Goal: Obtain resource: Download file/media

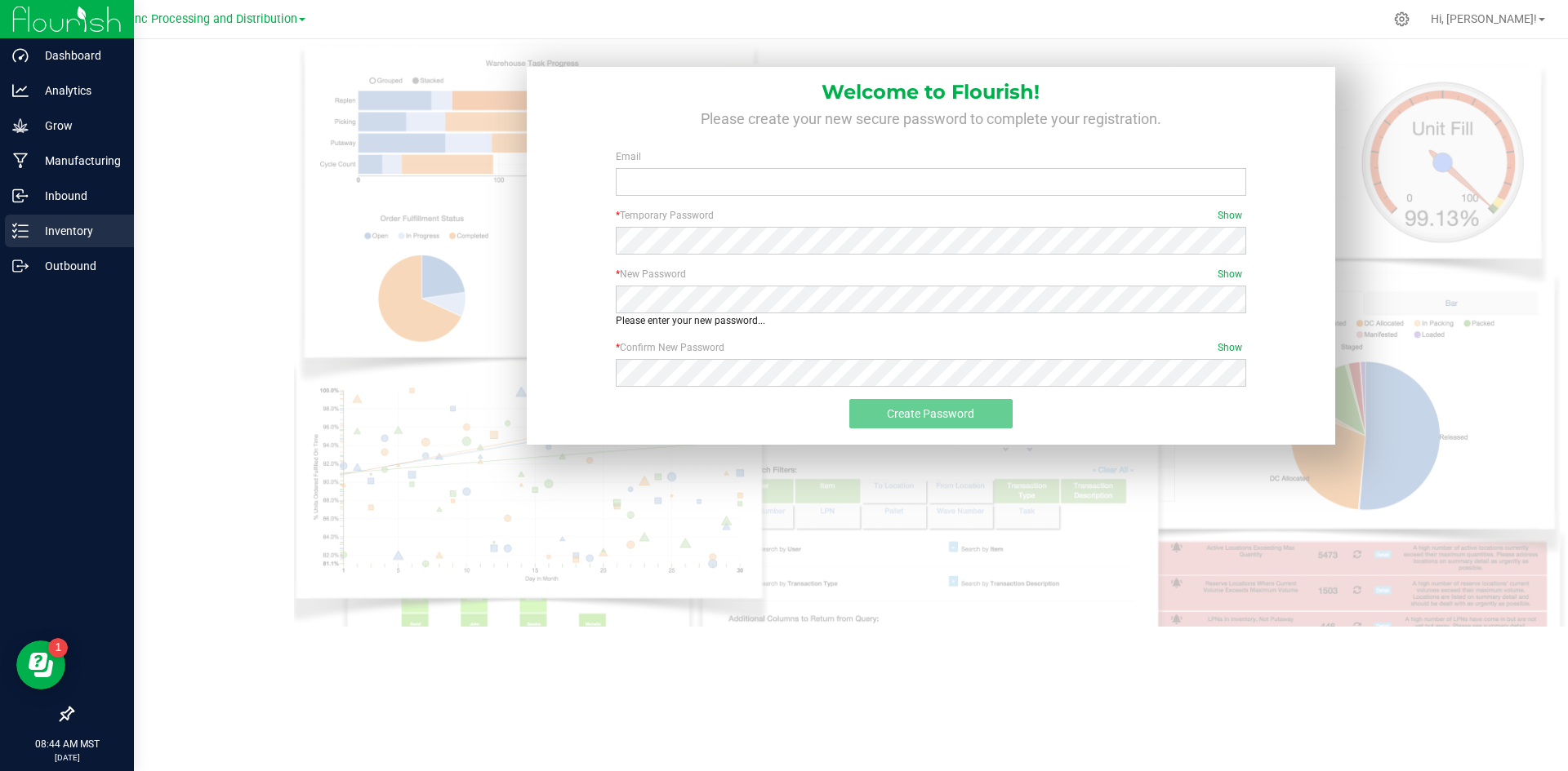
click at [24, 225] on line at bounding box center [23, 225] width 9 height 0
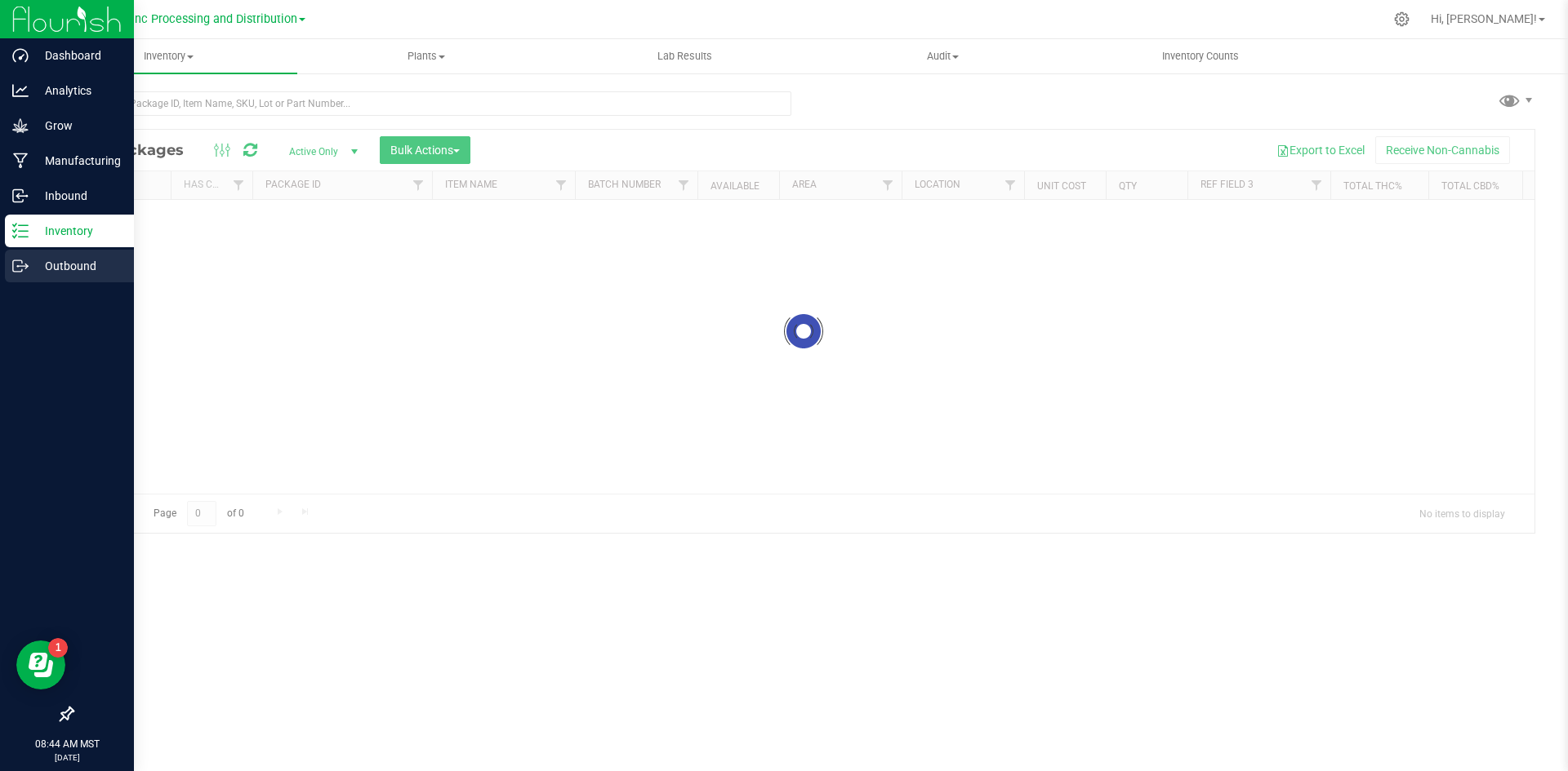
click at [101, 259] on p "Outbound" at bounding box center [78, 266] width 98 height 20
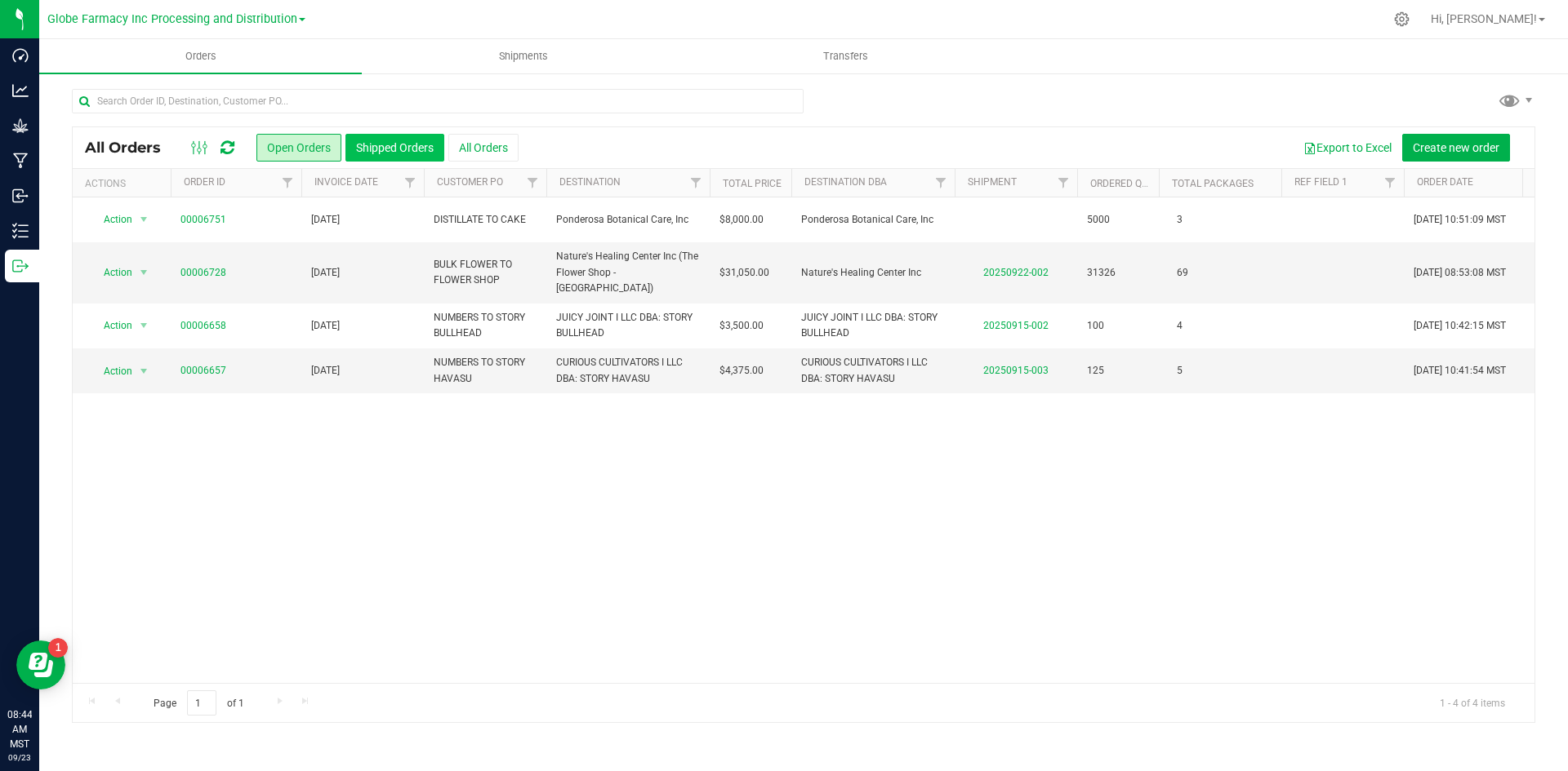
click at [384, 145] on button "Shipped Orders" at bounding box center [395, 148] width 99 height 28
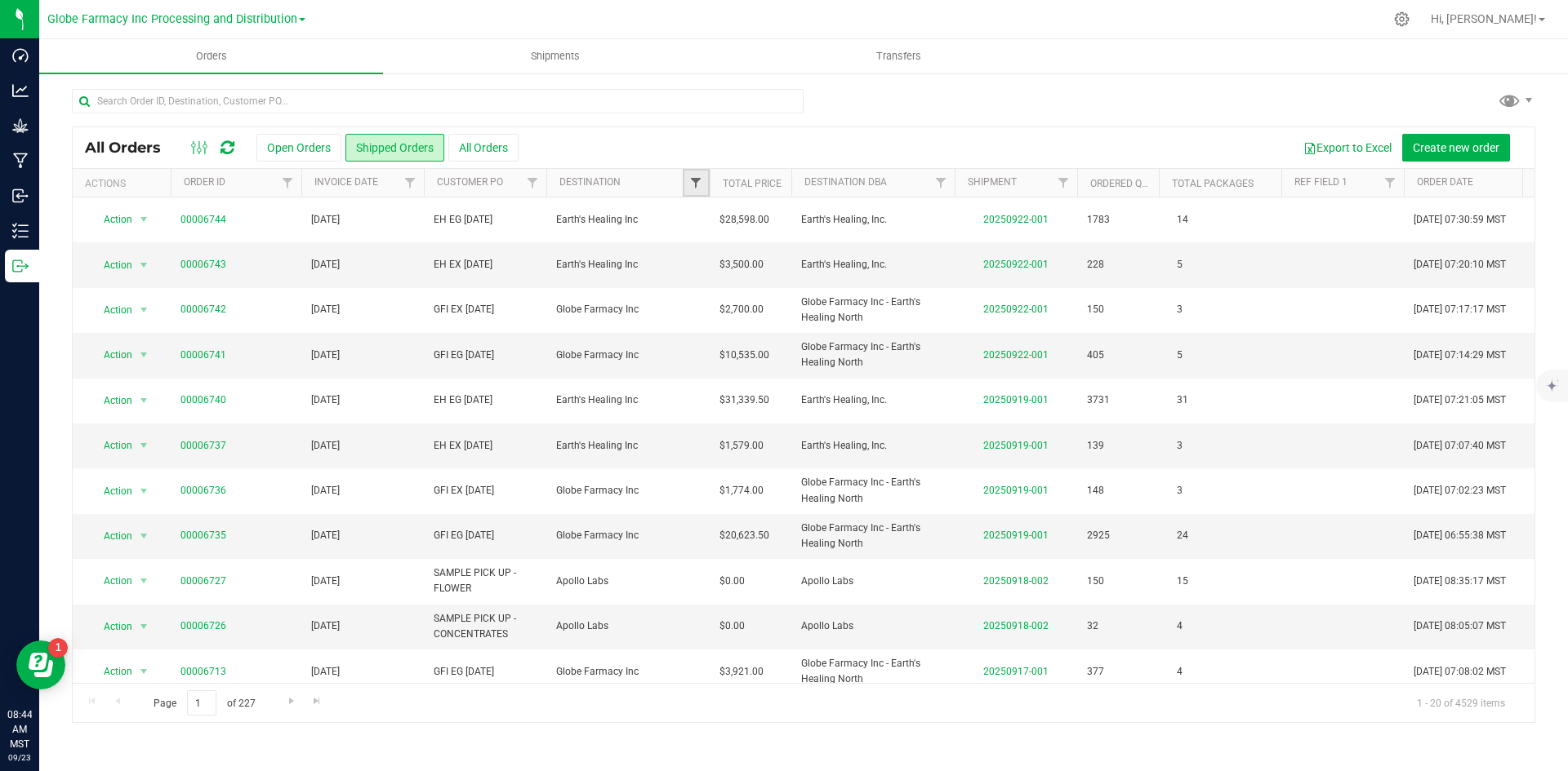
click at [689, 184] on span "Filter" at bounding box center [695, 183] width 13 height 13
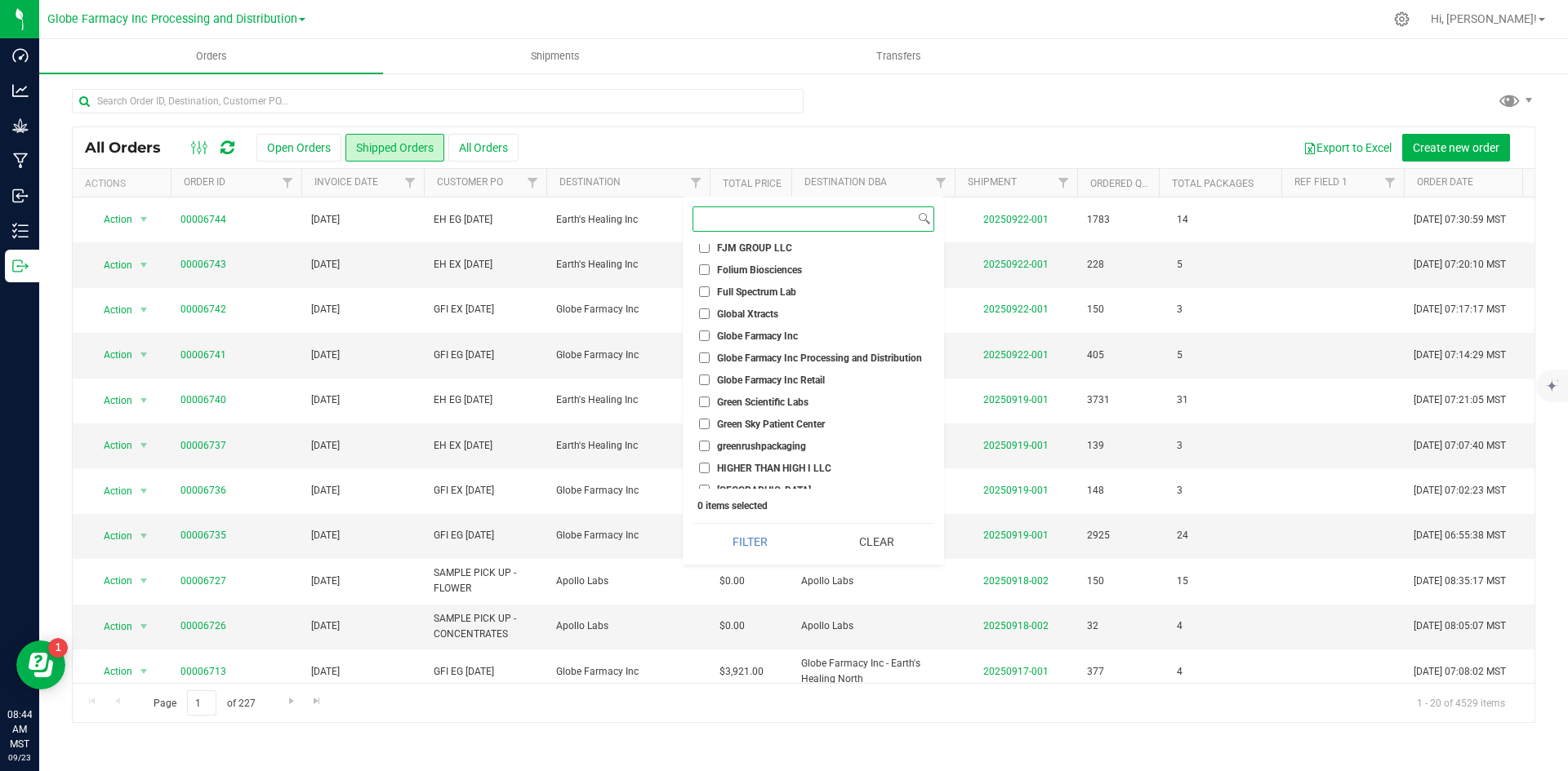
scroll to position [735, 0]
click at [699, 333] on input "Globe Farmacy Inc" at bounding box center [704, 333] width 11 height 11
click at [768, 548] on button "Filter" at bounding box center [750, 543] width 115 height 36
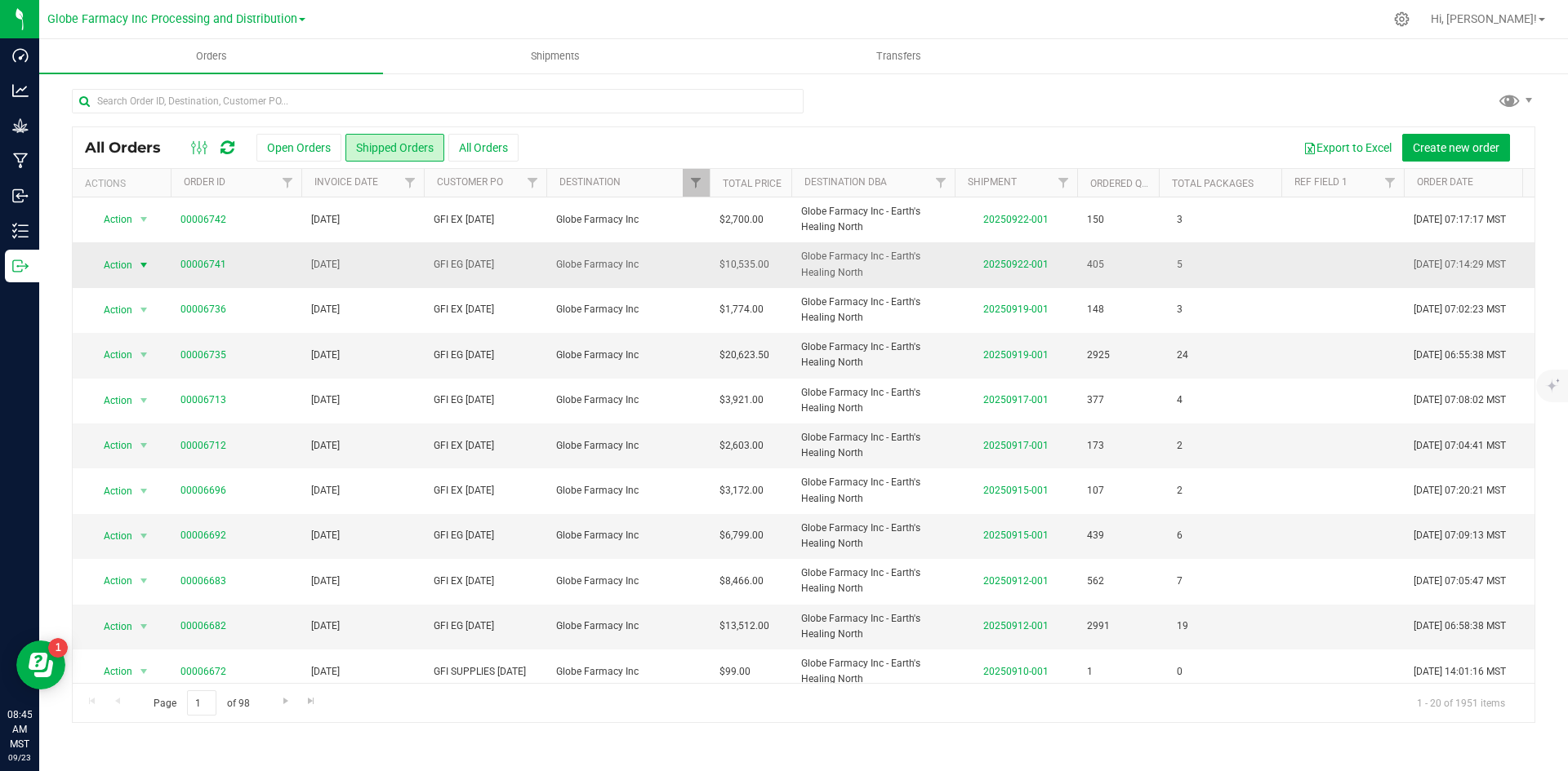
click at [120, 266] on span "Action" at bounding box center [111, 266] width 44 height 23
click at [139, 407] on li "Print COAs (zip)" at bounding box center [151, 411] width 122 height 25
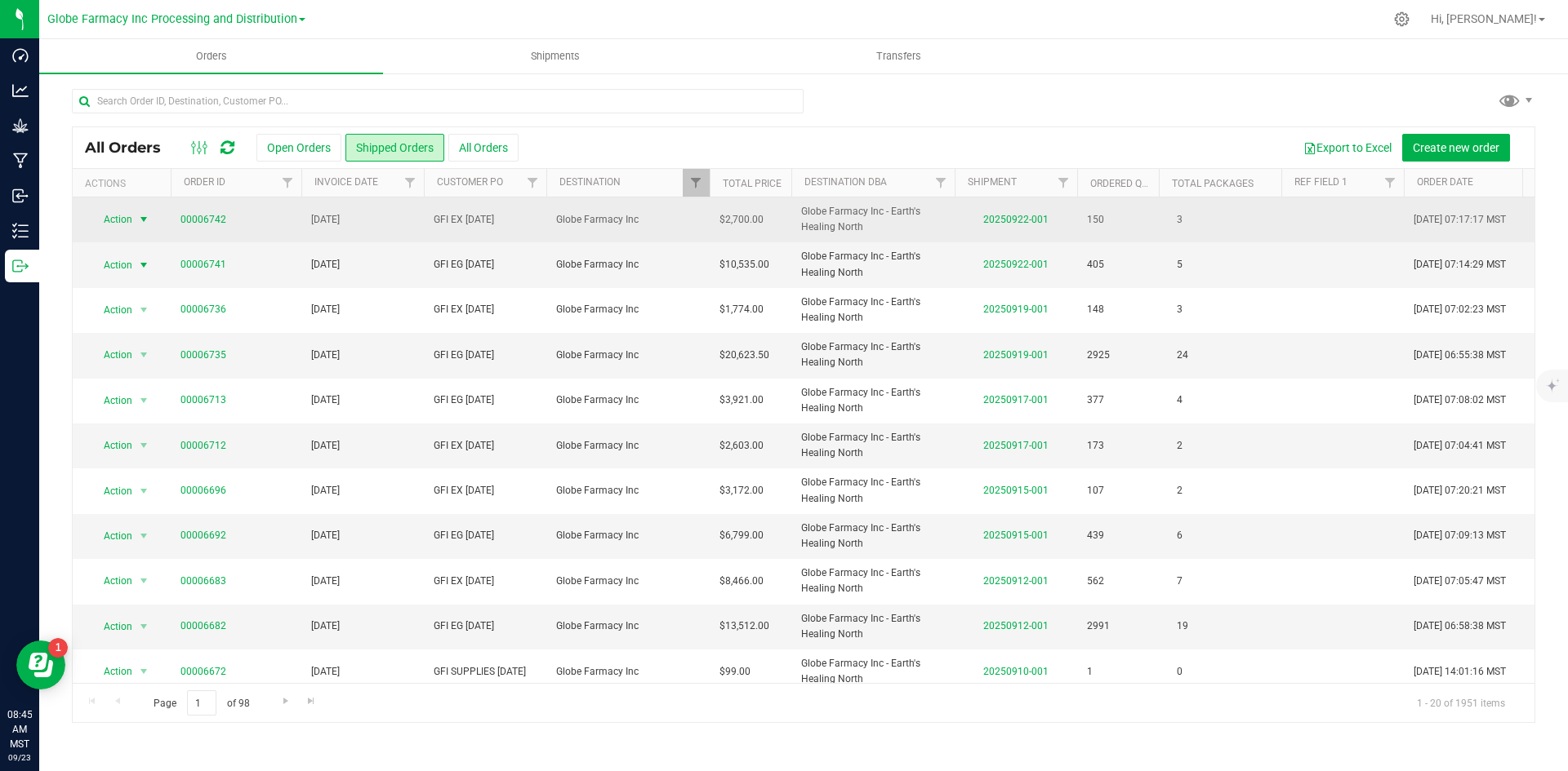
click at [125, 219] on span "Action" at bounding box center [111, 219] width 44 height 23
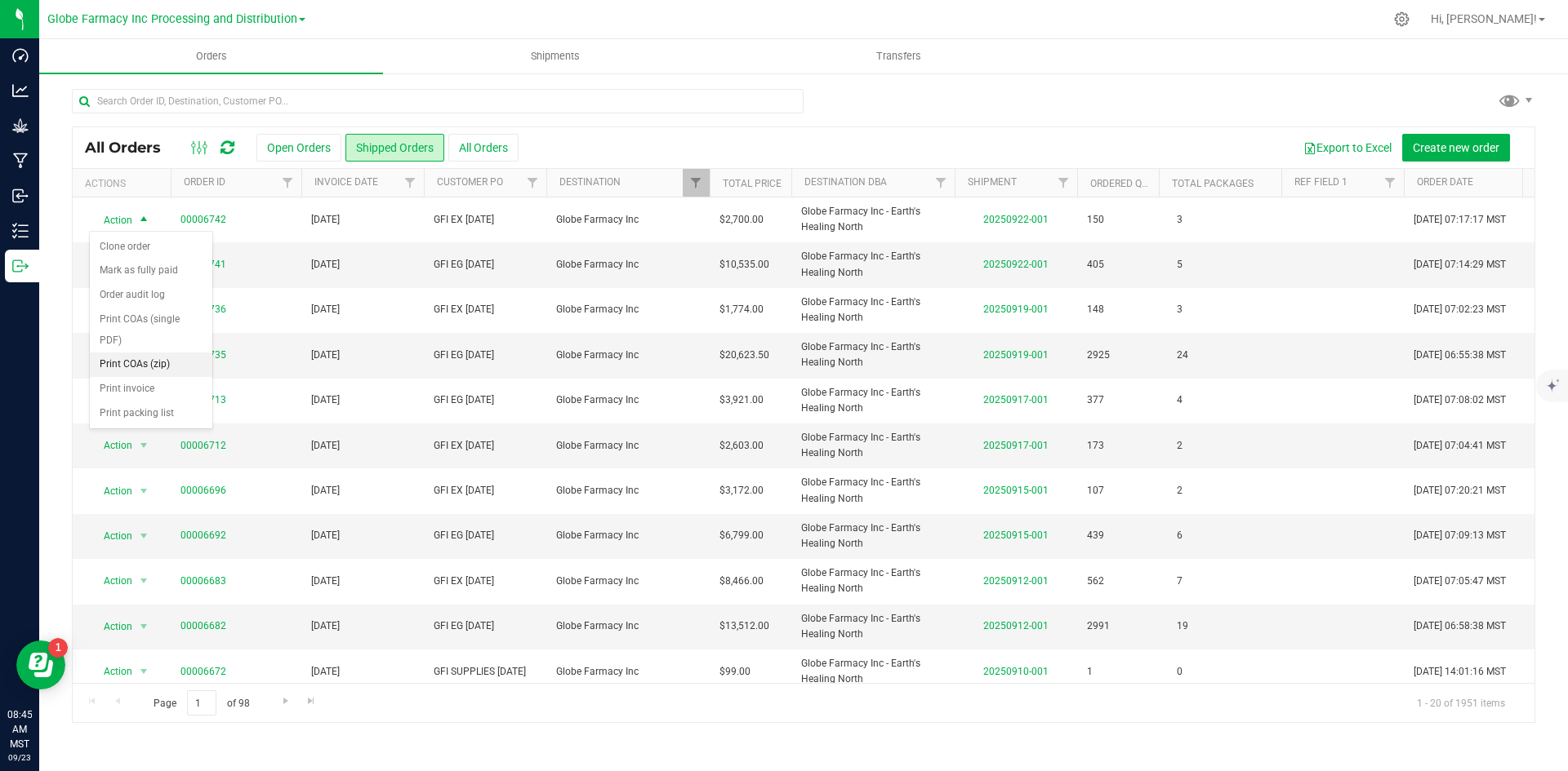
click at [132, 363] on li "Print COAs (zip)" at bounding box center [151, 365] width 122 height 25
click at [690, 179] on span "Filter" at bounding box center [695, 183] width 13 height 13
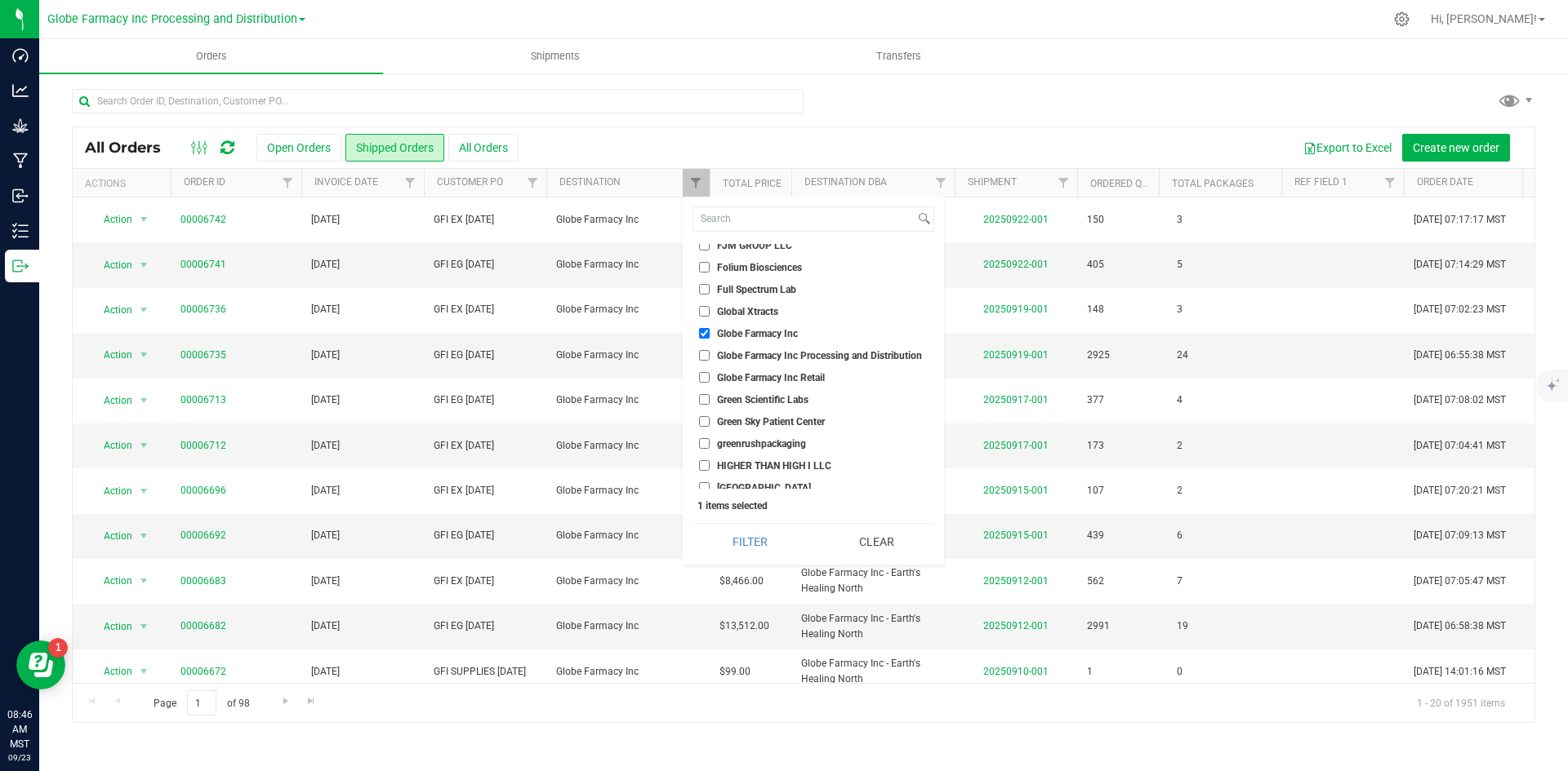
click at [705, 335] on input "Globe Farmacy Inc" at bounding box center [704, 333] width 11 height 11
checkbox input "false"
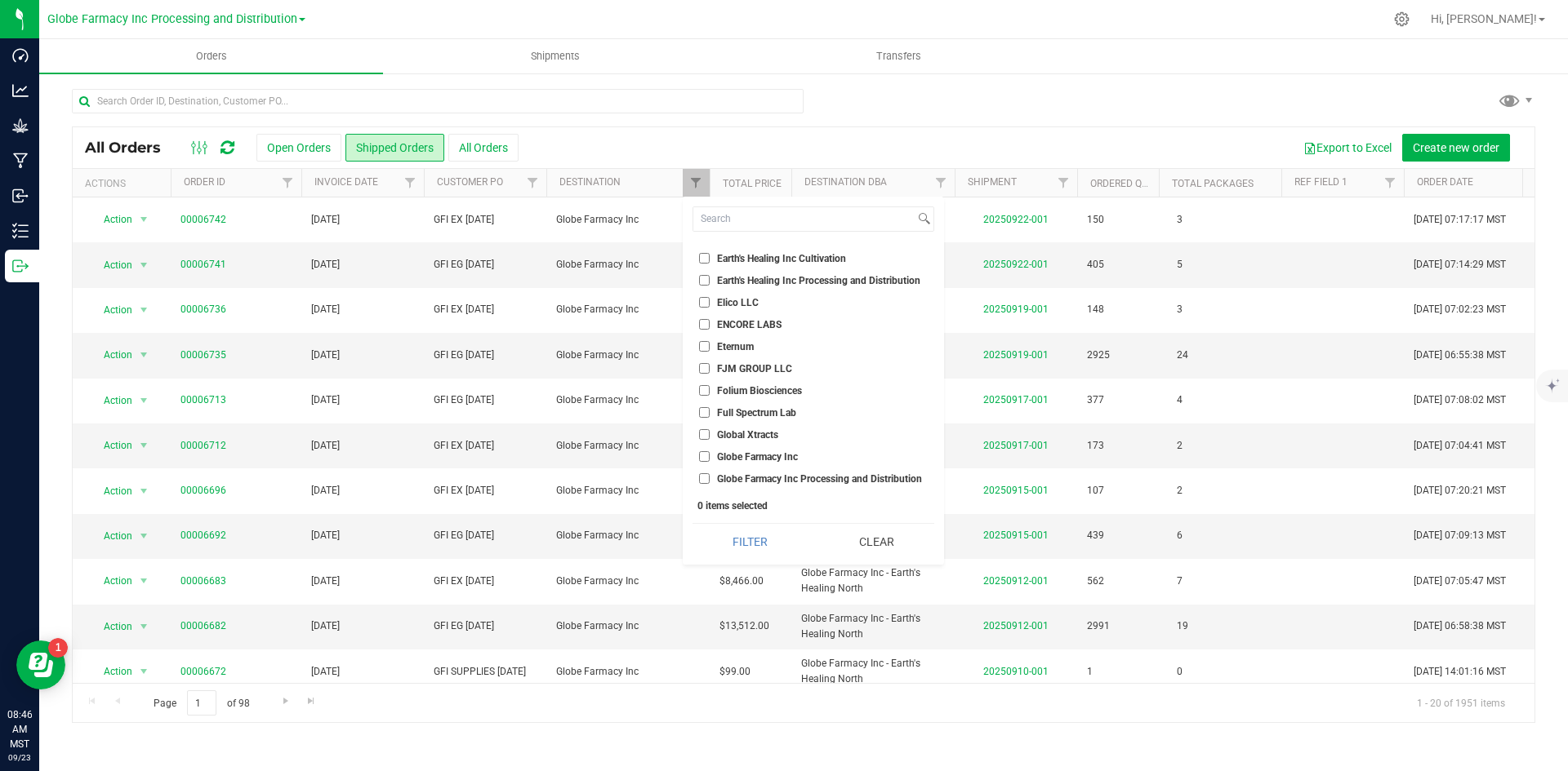
scroll to position [571, 0]
click at [704, 271] on input "Earth's Healing Inc" at bounding box center [704, 276] width 11 height 11
checkbox input "true"
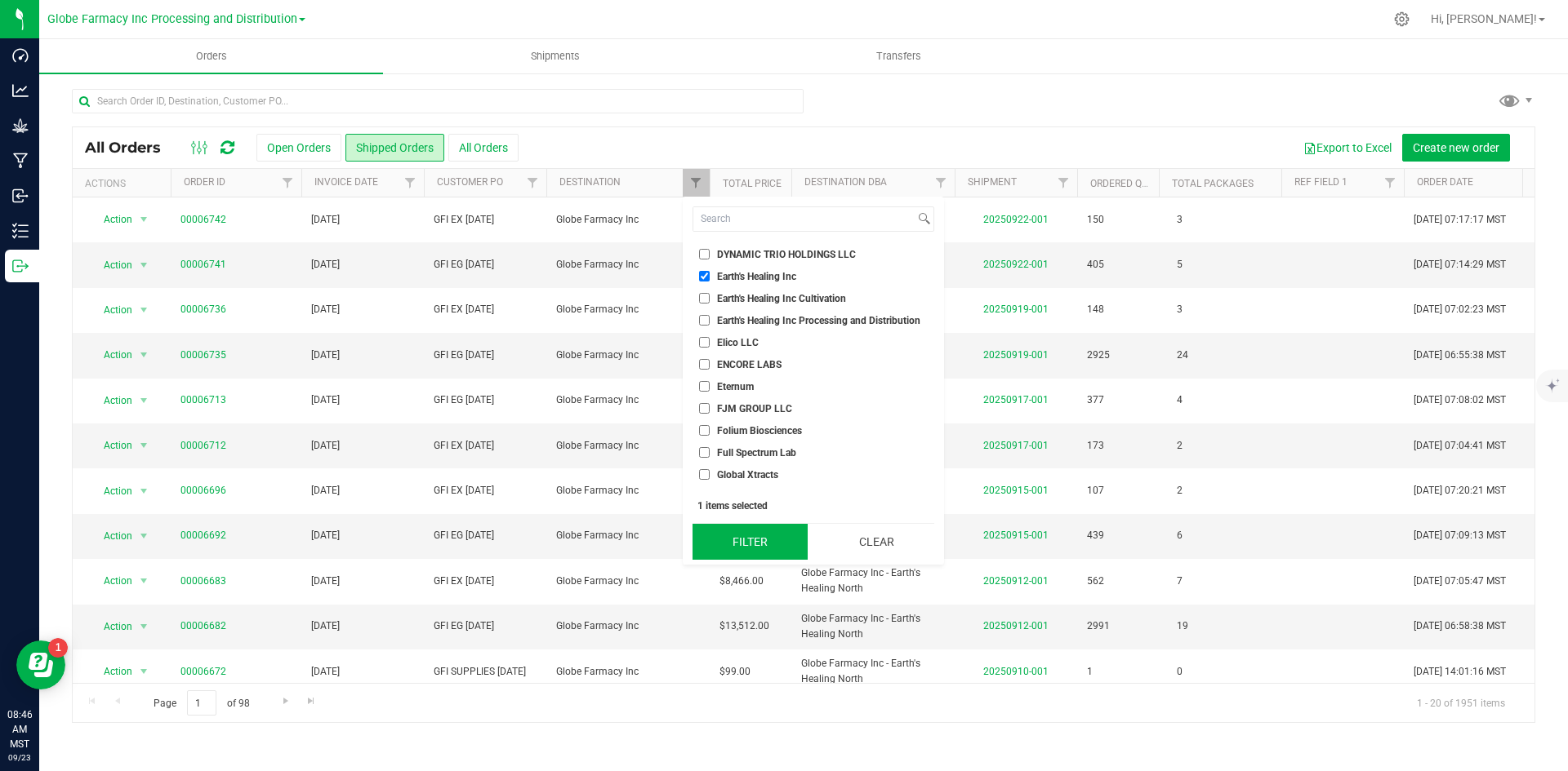
click at [784, 534] on button "Filter" at bounding box center [750, 543] width 115 height 36
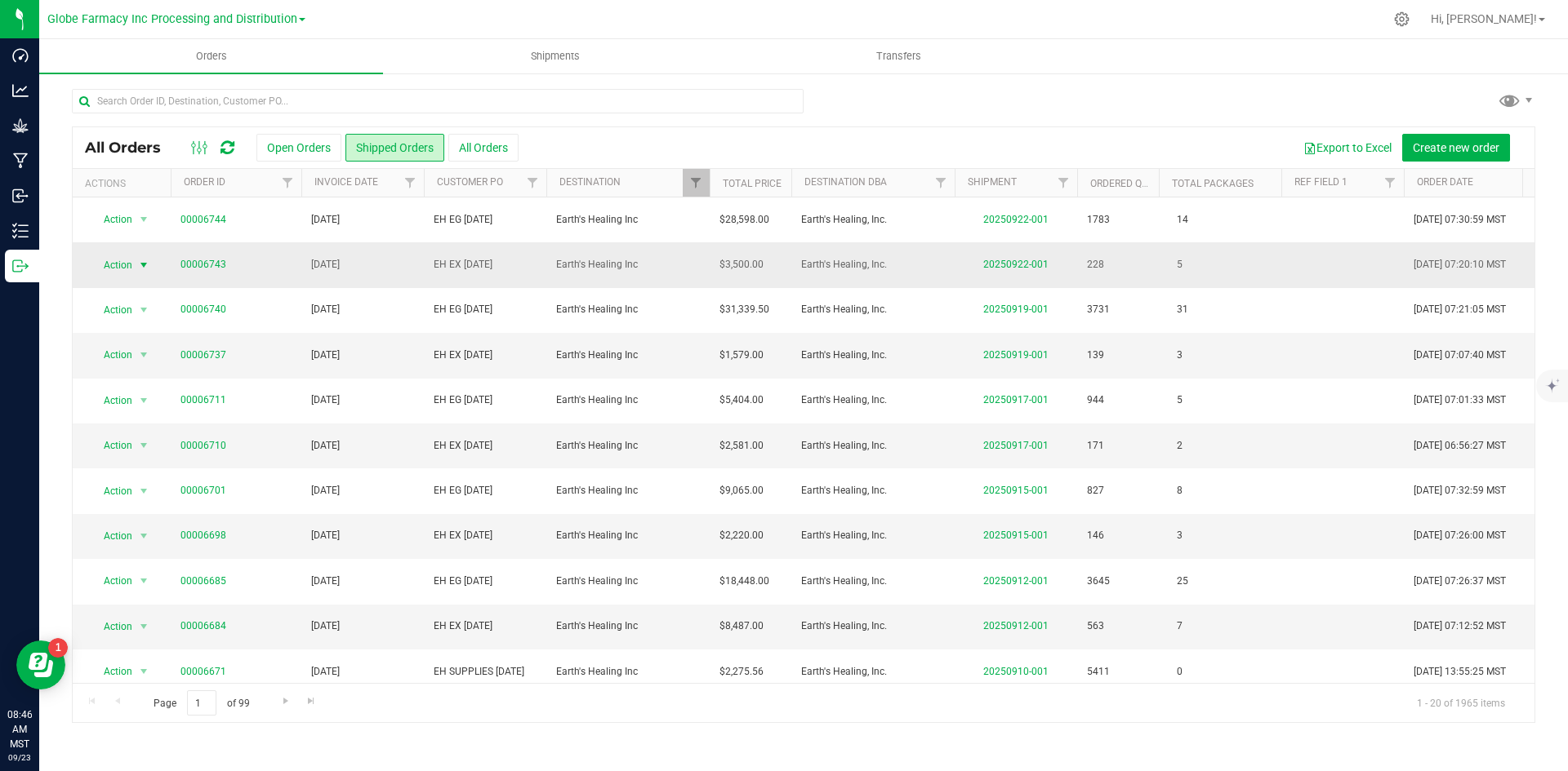
click at [128, 261] on span "Action" at bounding box center [111, 266] width 44 height 23
click at [151, 402] on li "Print COAs (zip)" at bounding box center [151, 411] width 122 height 25
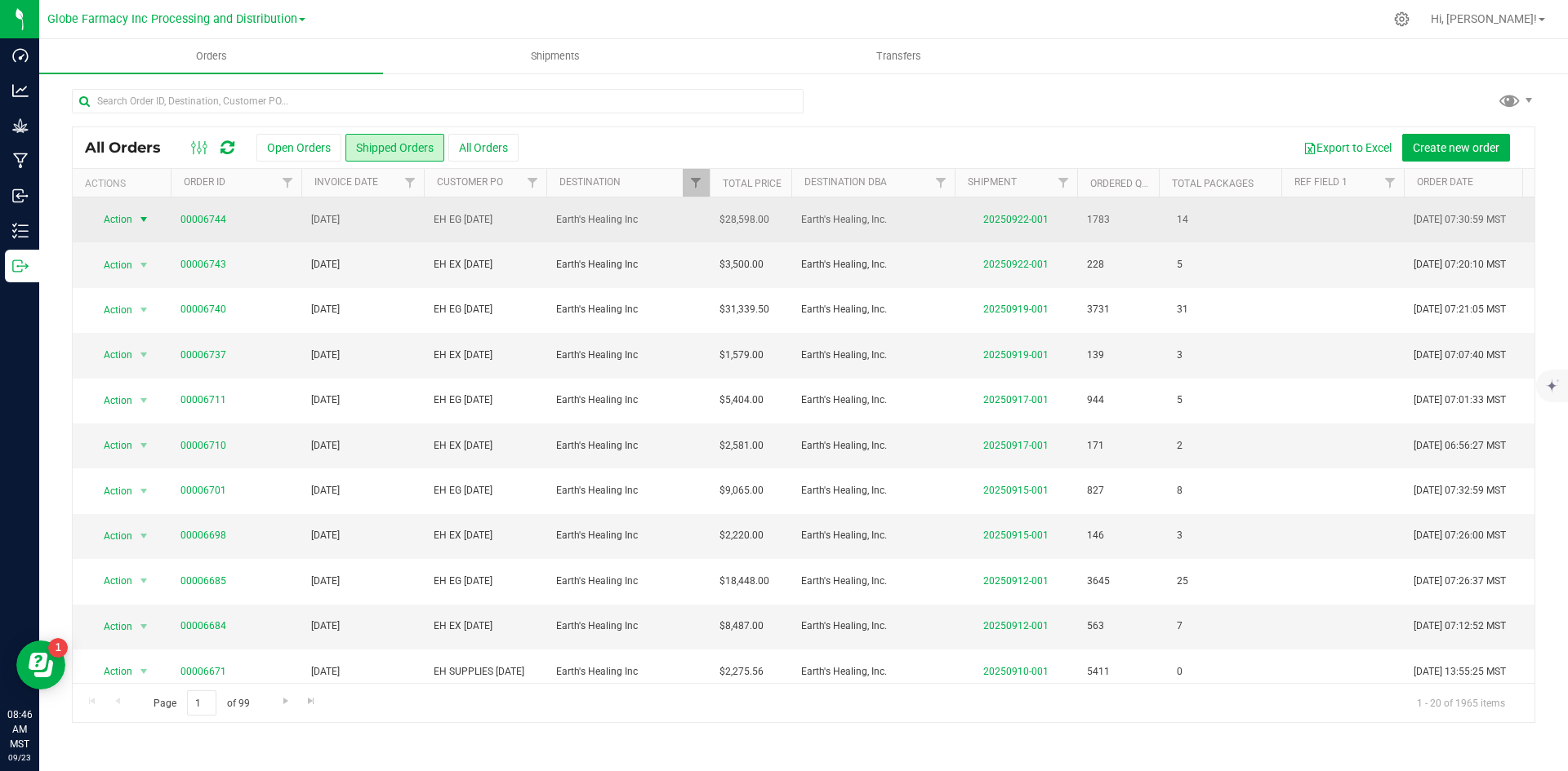
click at [124, 213] on span "Action" at bounding box center [111, 219] width 44 height 23
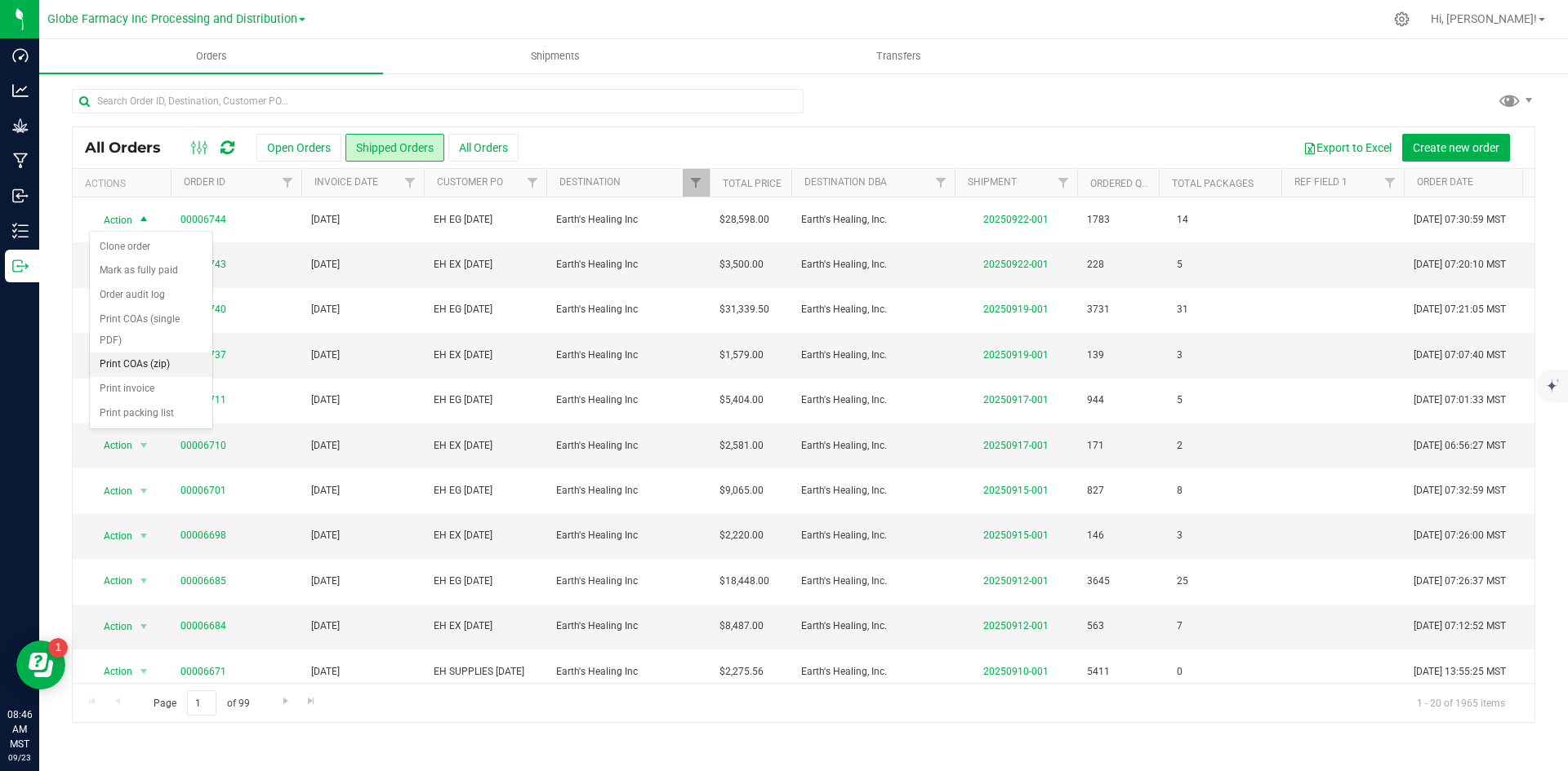
click at [136, 356] on li "Print COAs (zip)" at bounding box center [151, 365] width 122 height 25
click at [697, 178] on span "Filter" at bounding box center [695, 183] width 13 height 13
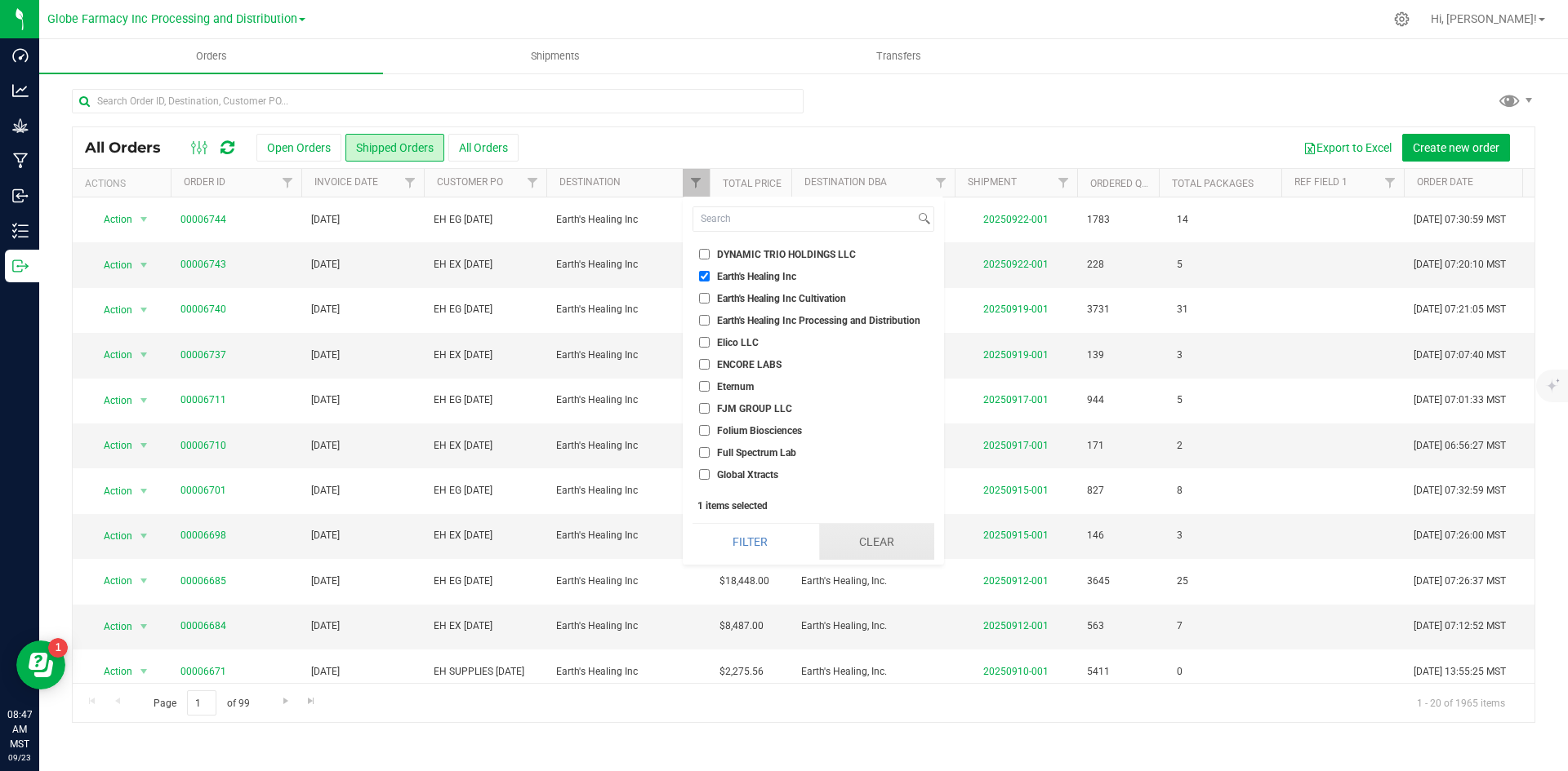
click at [889, 538] on button "Clear" at bounding box center [877, 543] width 115 height 36
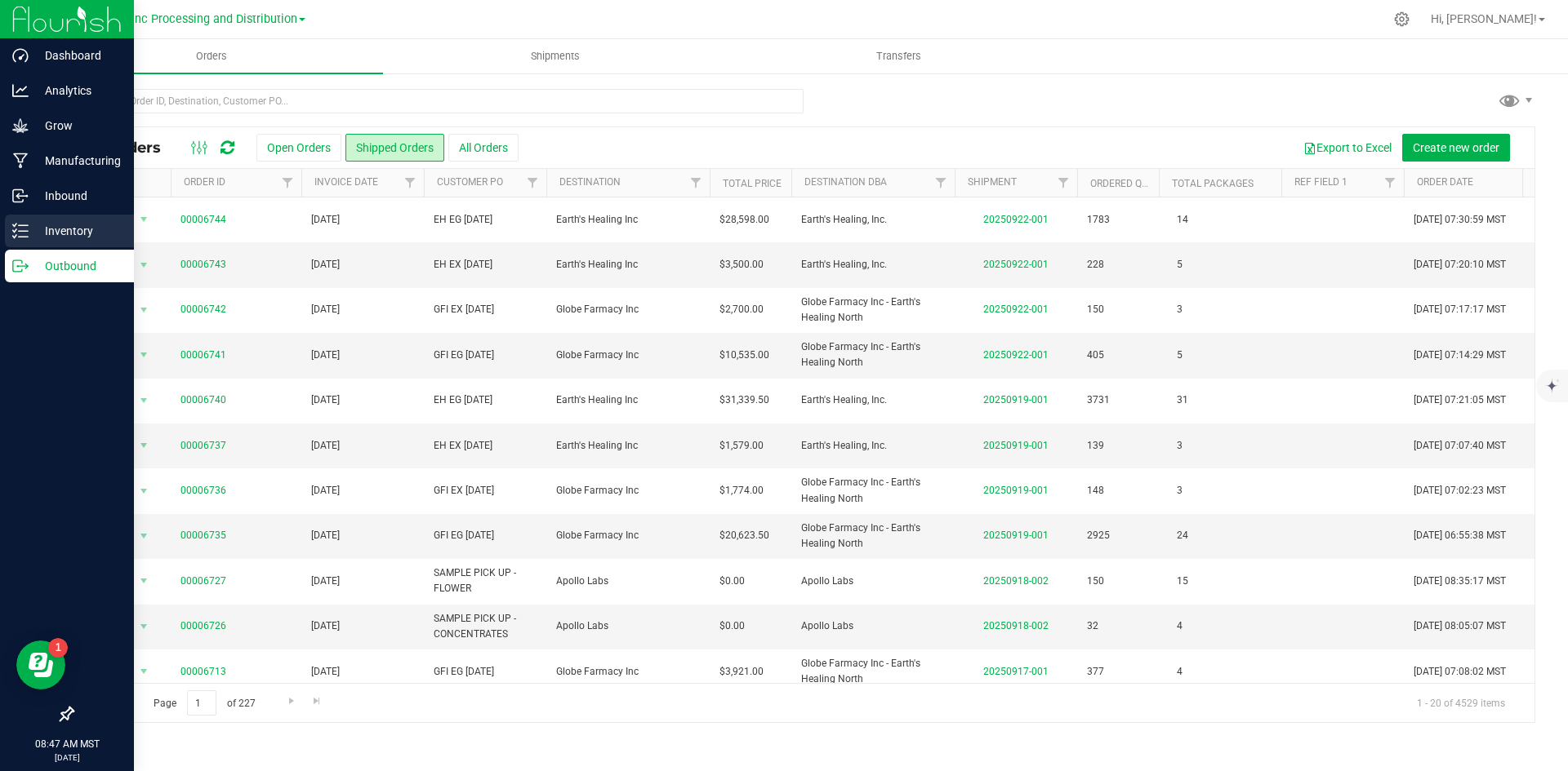
click at [38, 225] on p "Inventory" at bounding box center [78, 231] width 98 height 20
